Goal: Task Accomplishment & Management: Complete application form

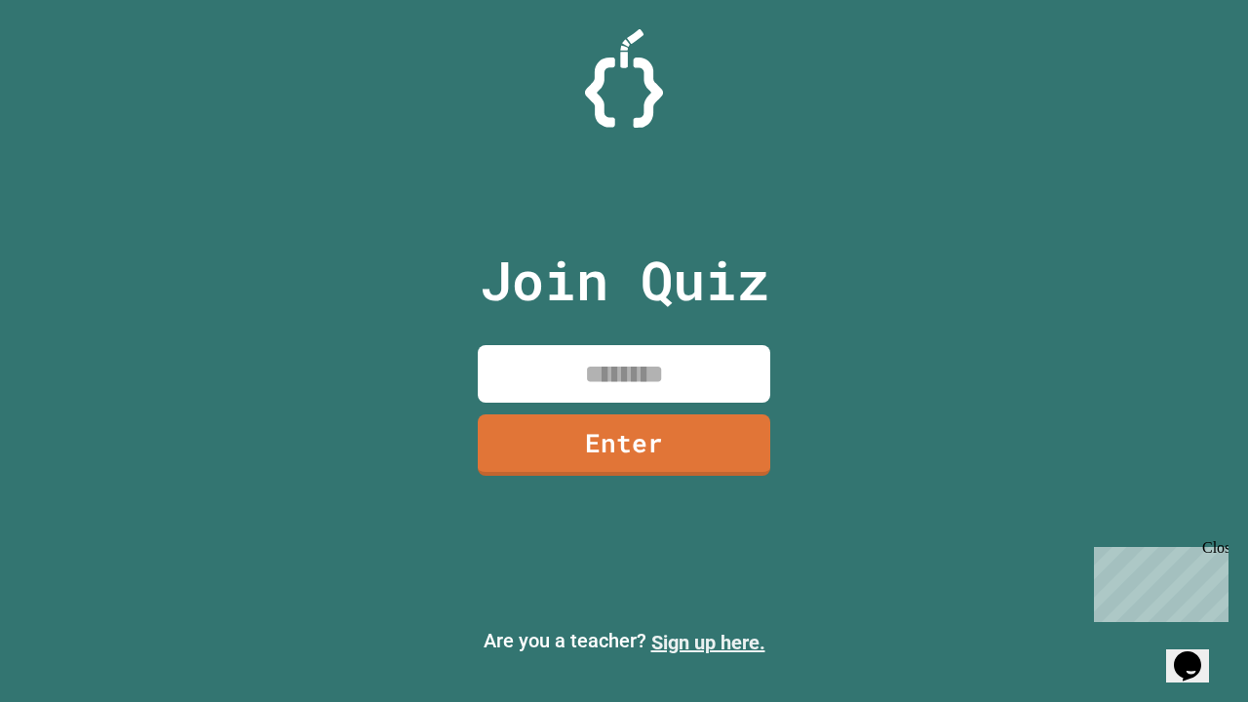
click at [708, 643] on link "Sign up here." at bounding box center [708, 642] width 114 height 23
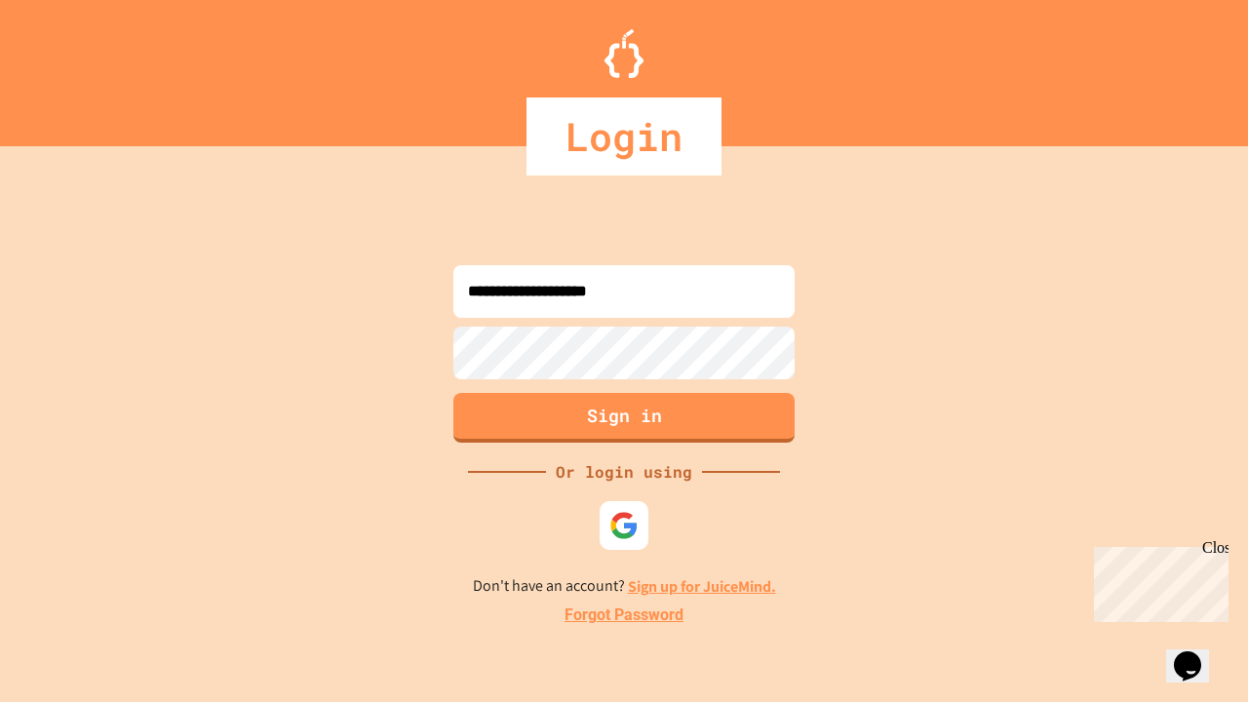
type input "**********"
